Goal: Task Accomplishment & Management: Manage account settings

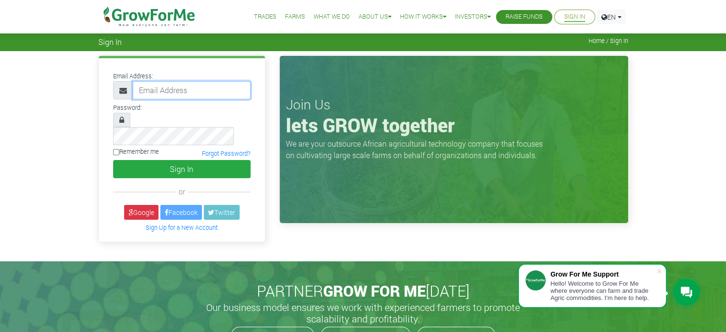
click at [205, 93] on input "email" at bounding box center [192, 90] width 118 height 18
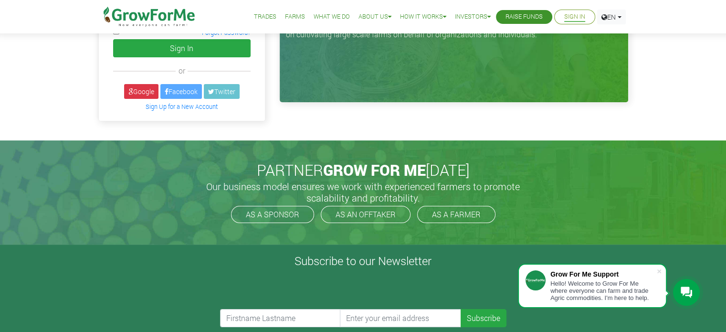
scroll to position [143, 0]
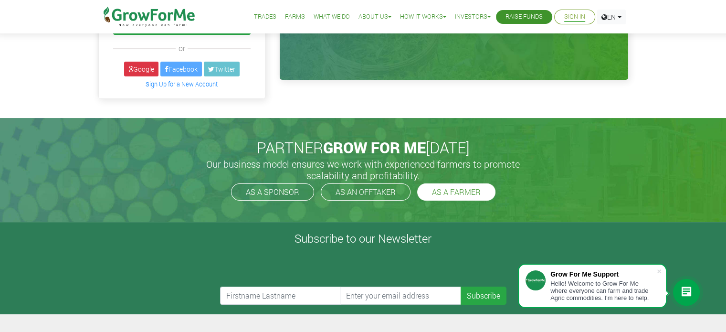
click at [452, 183] on link "AS A FARMER" at bounding box center [456, 191] width 78 height 17
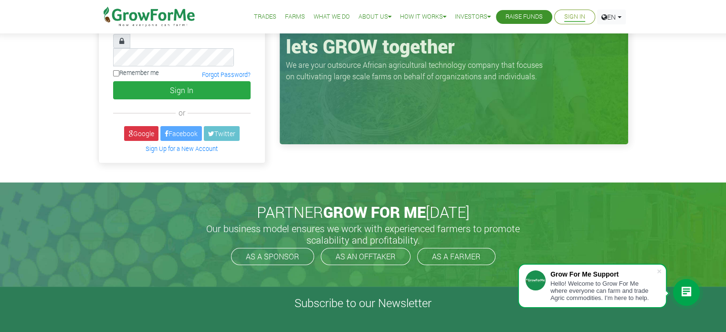
scroll to position [0, 0]
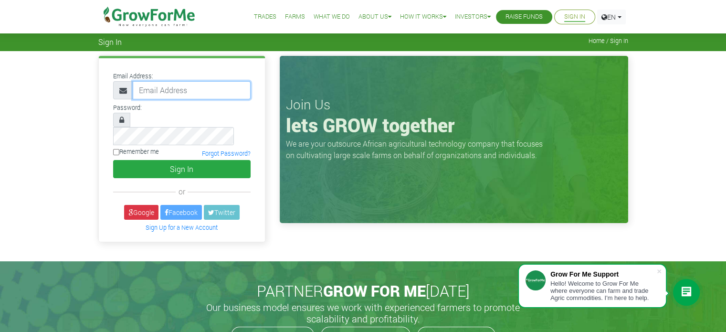
click at [216, 94] on input "email" at bounding box center [192, 90] width 118 height 18
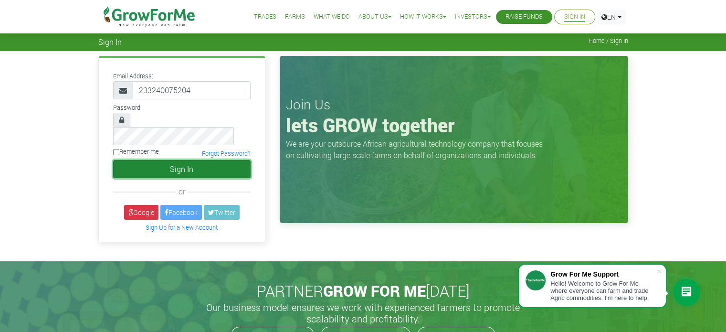
click at [204, 160] on button "Sign In" at bounding box center [182, 169] width 138 height 18
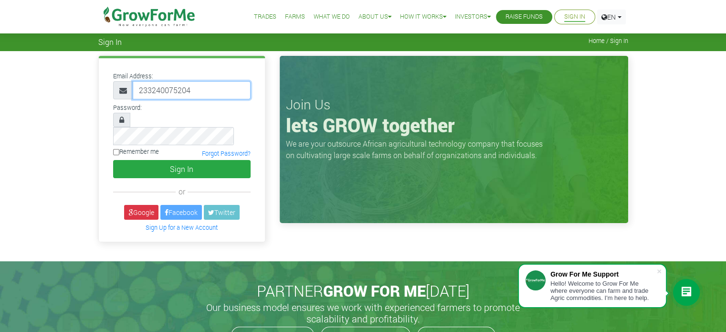
click at [208, 93] on input "233240075204" at bounding box center [192, 90] width 118 height 18
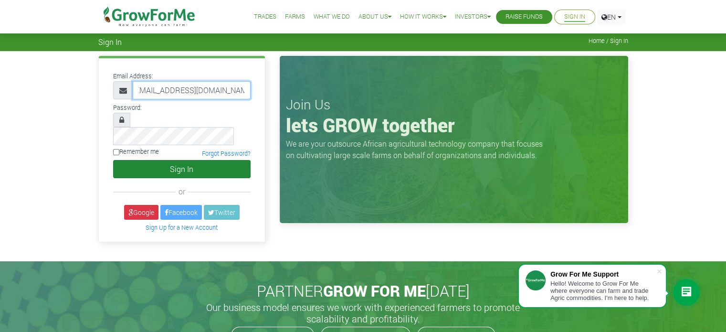
type input "[EMAIL_ADDRESS][DOMAIN_NAME]"
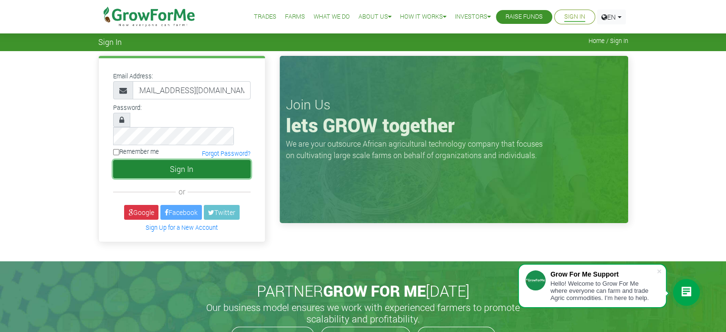
scroll to position [0, 0]
click at [199, 160] on button "Sign In" at bounding box center [182, 169] width 138 height 18
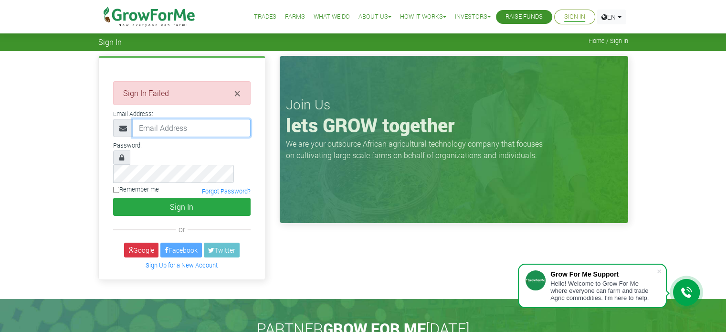
click at [171, 130] on input "email" at bounding box center [192, 128] width 118 height 18
type input "[EMAIL_ADDRESS][DOMAIN_NAME]"
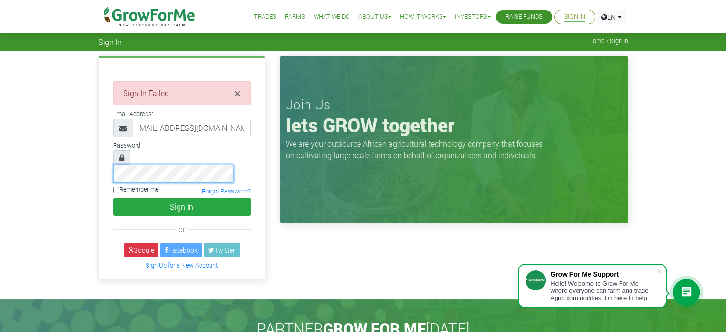
scroll to position [0, 0]
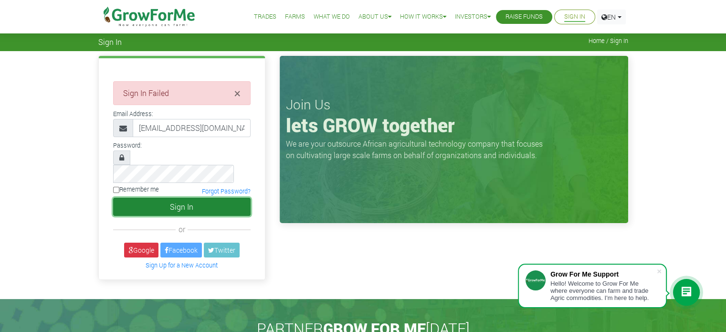
click at [177, 198] on button "Sign In" at bounding box center [182, 207] width 138 height 18
